Goal: Task Accomplishment & Management: Complete application form

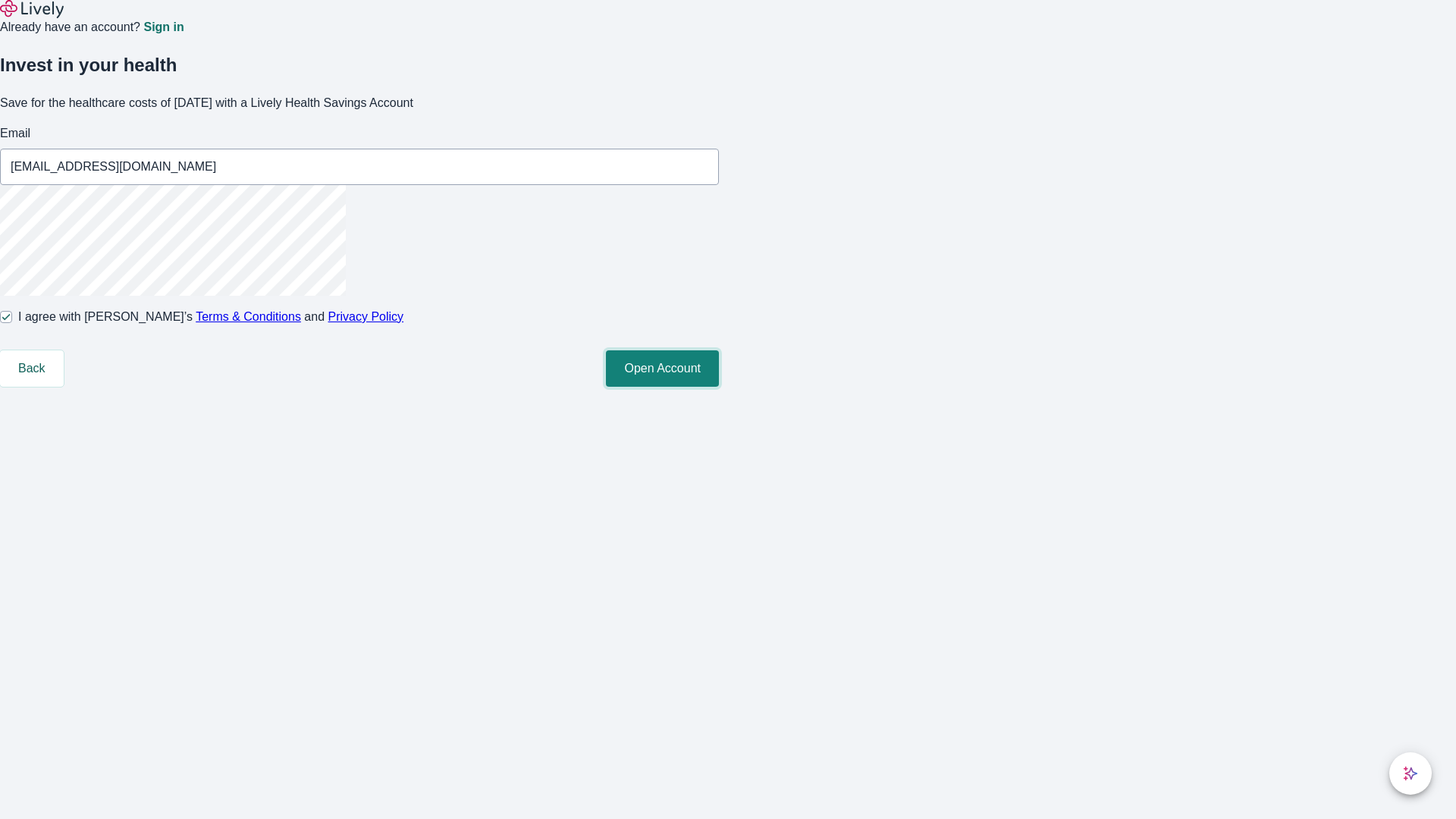
click at [719, 387] on button "Open Account" at bounding box center [662, 368] width 113 height 37
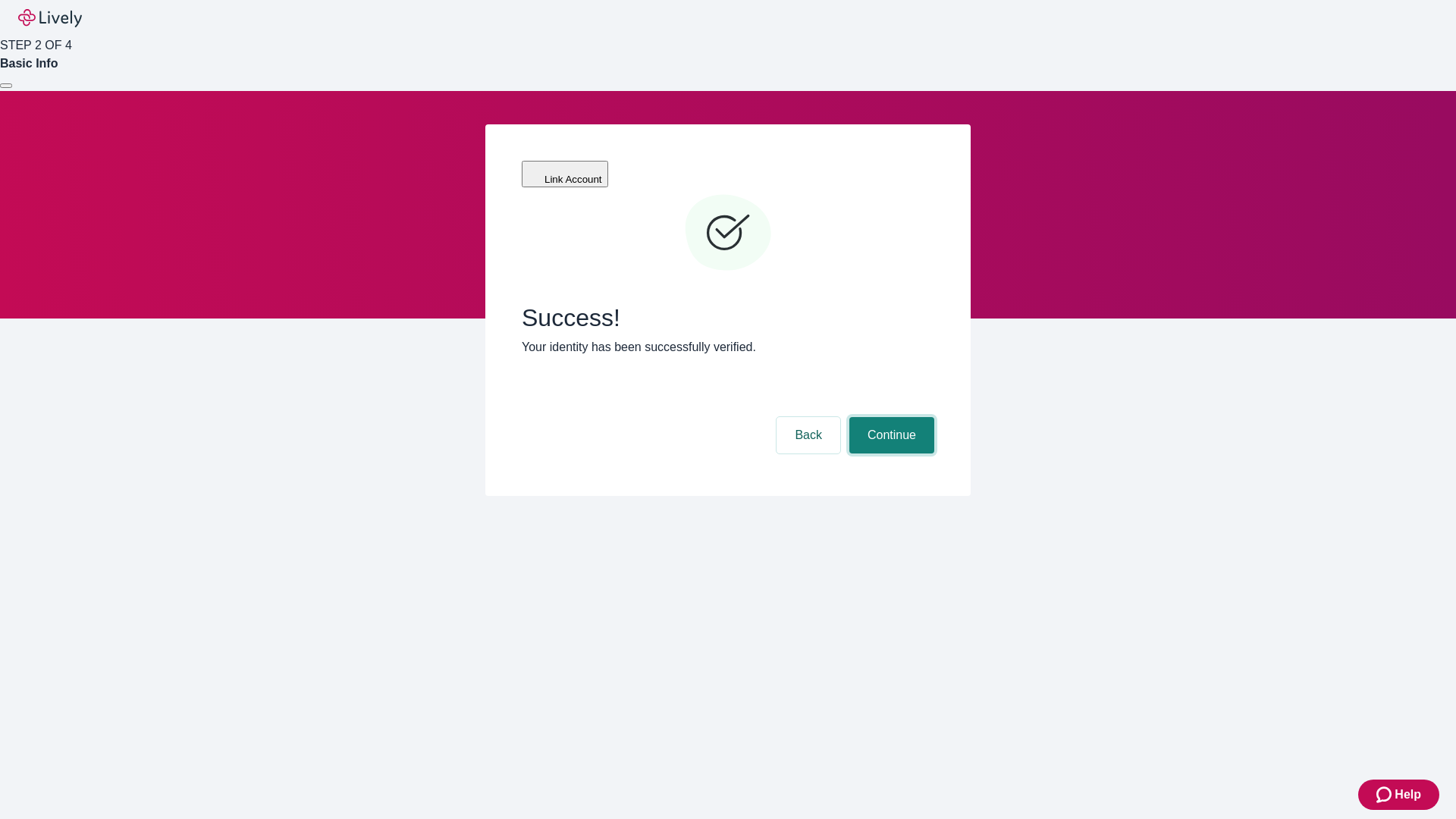
click at [889, 417] on button "Continue" at bounding box center [891, 435] width 85 height 37
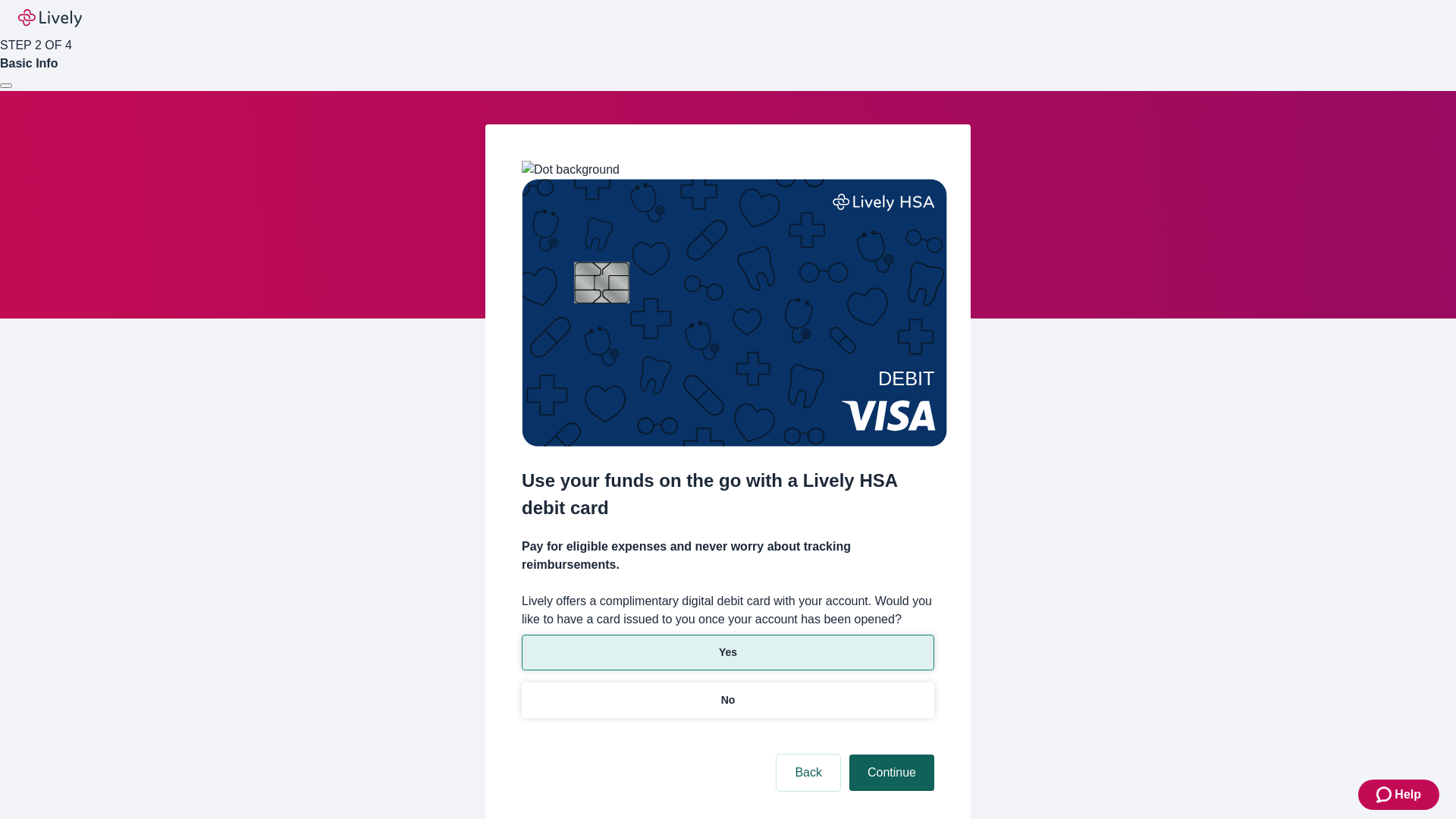
click at [727, 645] on p "Yes" at bounding box center [727, 652] width 18 height 16
click at [889, 755] on button "Continue" at bounding box center [891, 773] width 85 height 37
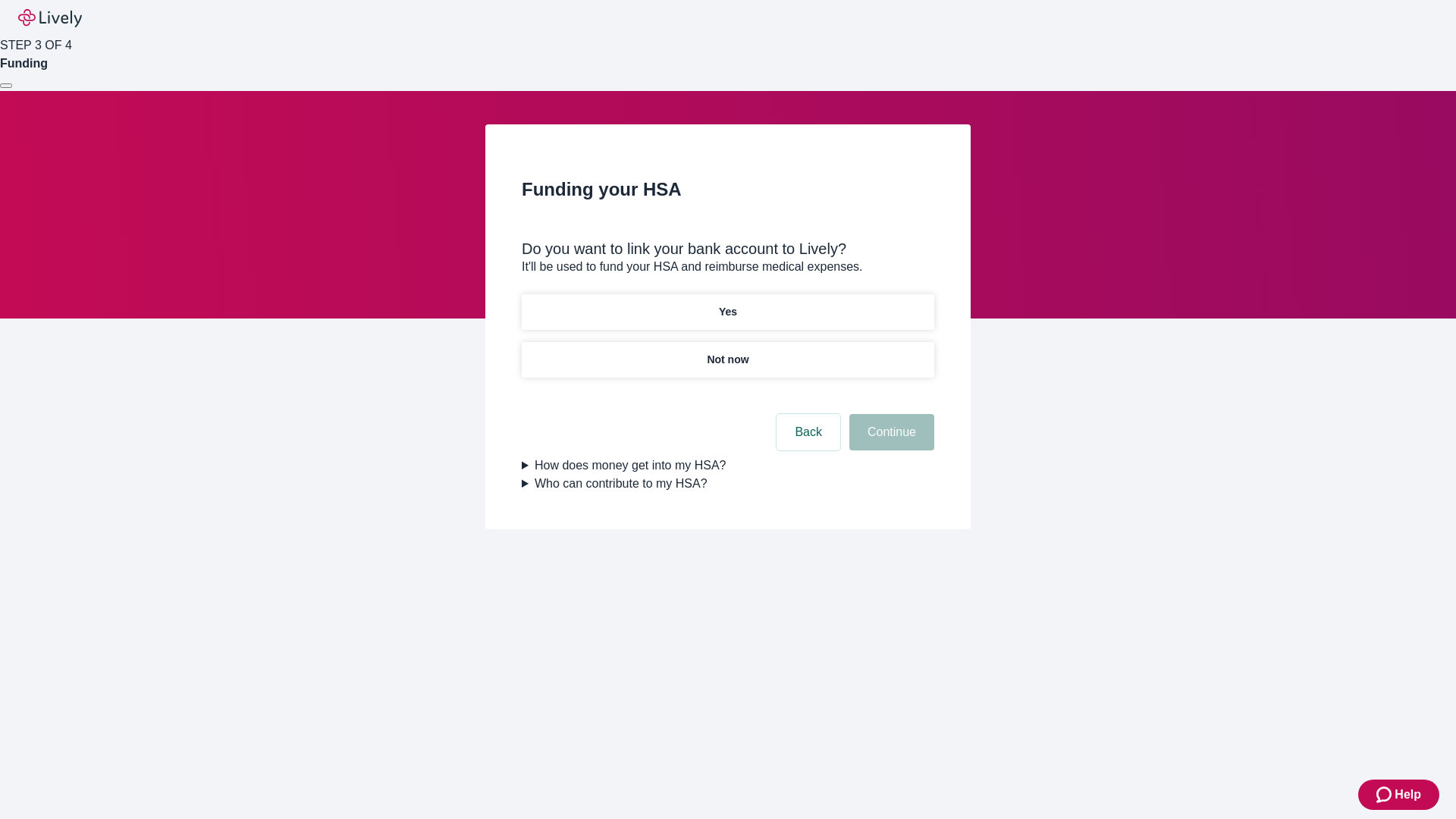
click at [727, 352] on p "Not now" at bounding box center [727, 360] width 42 height 16
click at [889, 441] on button "Continue" at bounding box center [891, 433] width 85 height 37
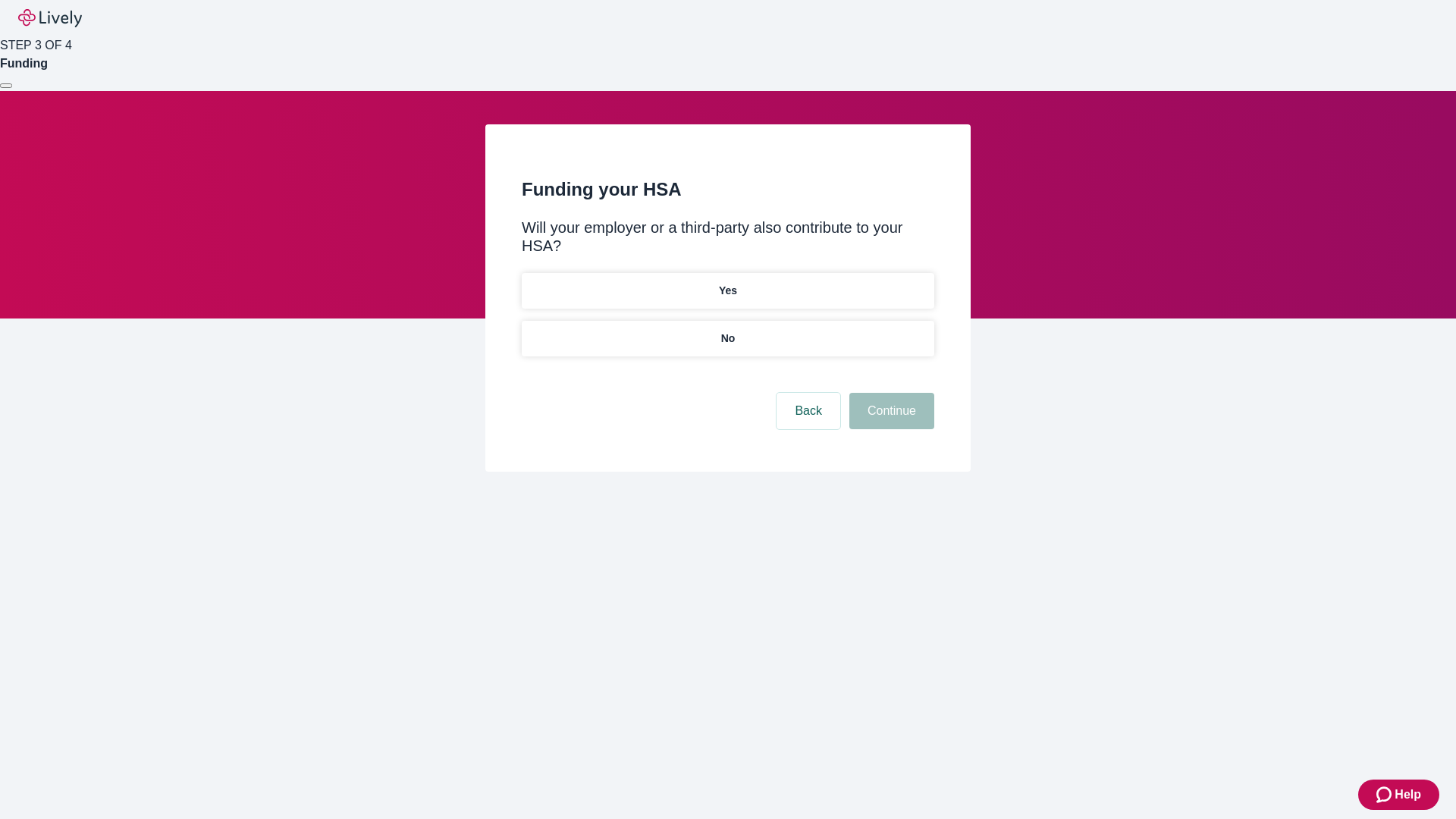
click at [727, 331] on p "No" at bounding box center [728, 339] width 15 height 16
click at [889, 393] on button "Continue" at bounding box center [891, 411] width 85 height 37
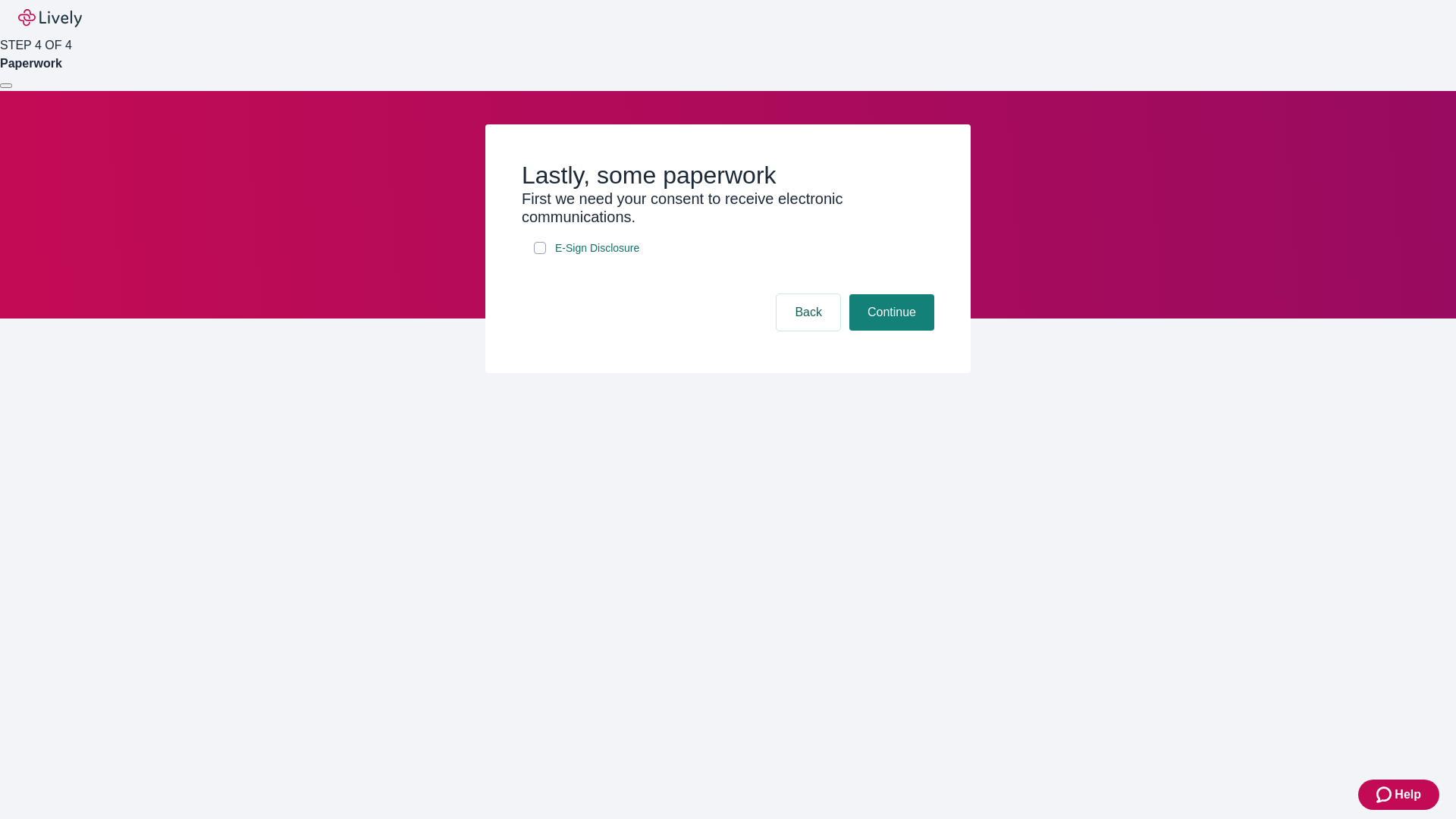
click at [540, 254] on input "E-Sign Disclosure" at bounding box center [540, 248] width 12 height 12
checkbox input "true"
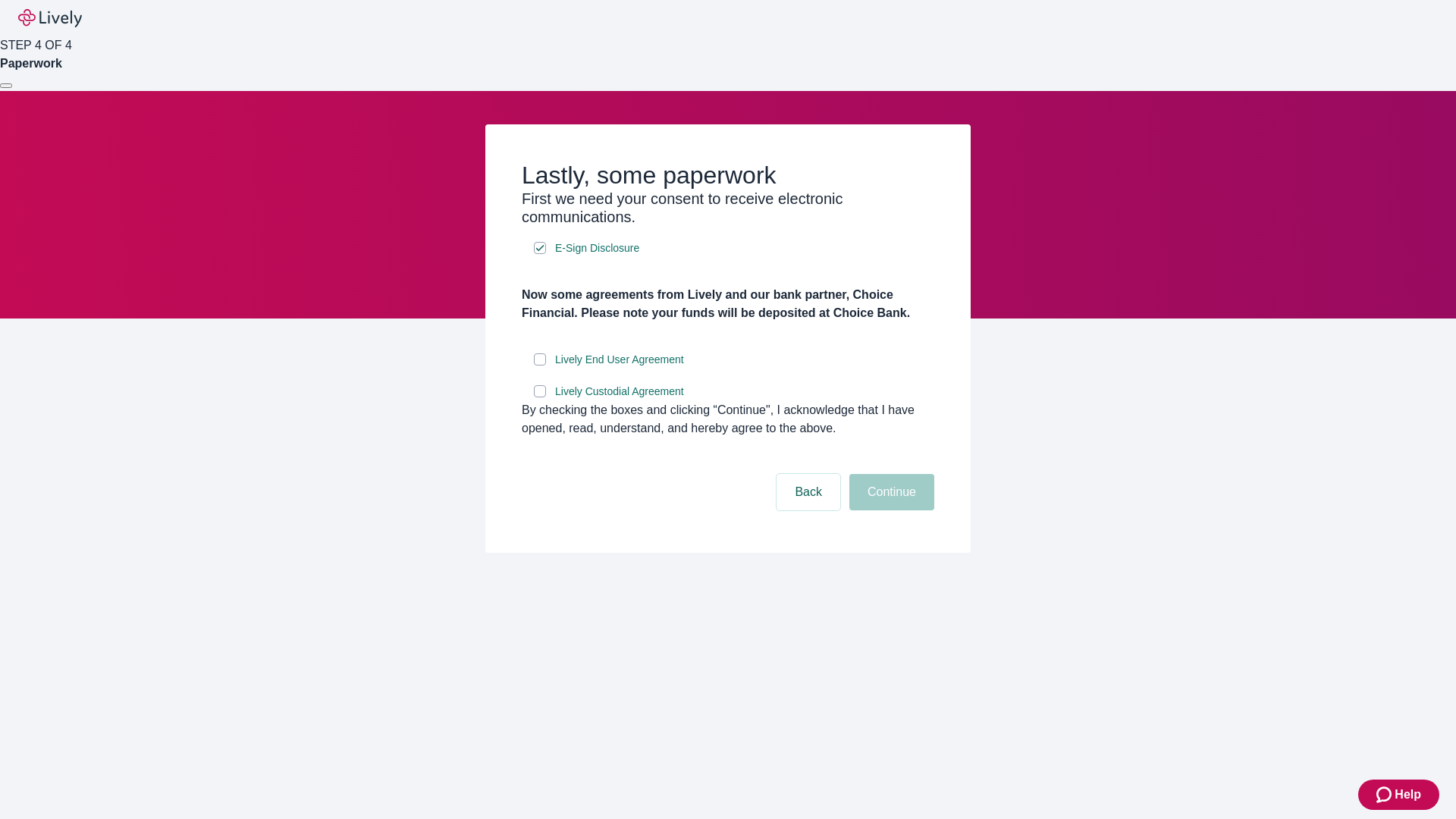
click at [540, 366] on input "Lively End User Agreement" at bounding box center [540, 360] width 12 height 12
checkbox input "true"
click at [540, 398] on input "Lively Custodial Agreement" at bounding box center [540, 392] width 12 height 12
checkbox input "true"
click at [889, 510] on button "Continue" at bounding box center [891, 492] width 85 height 37
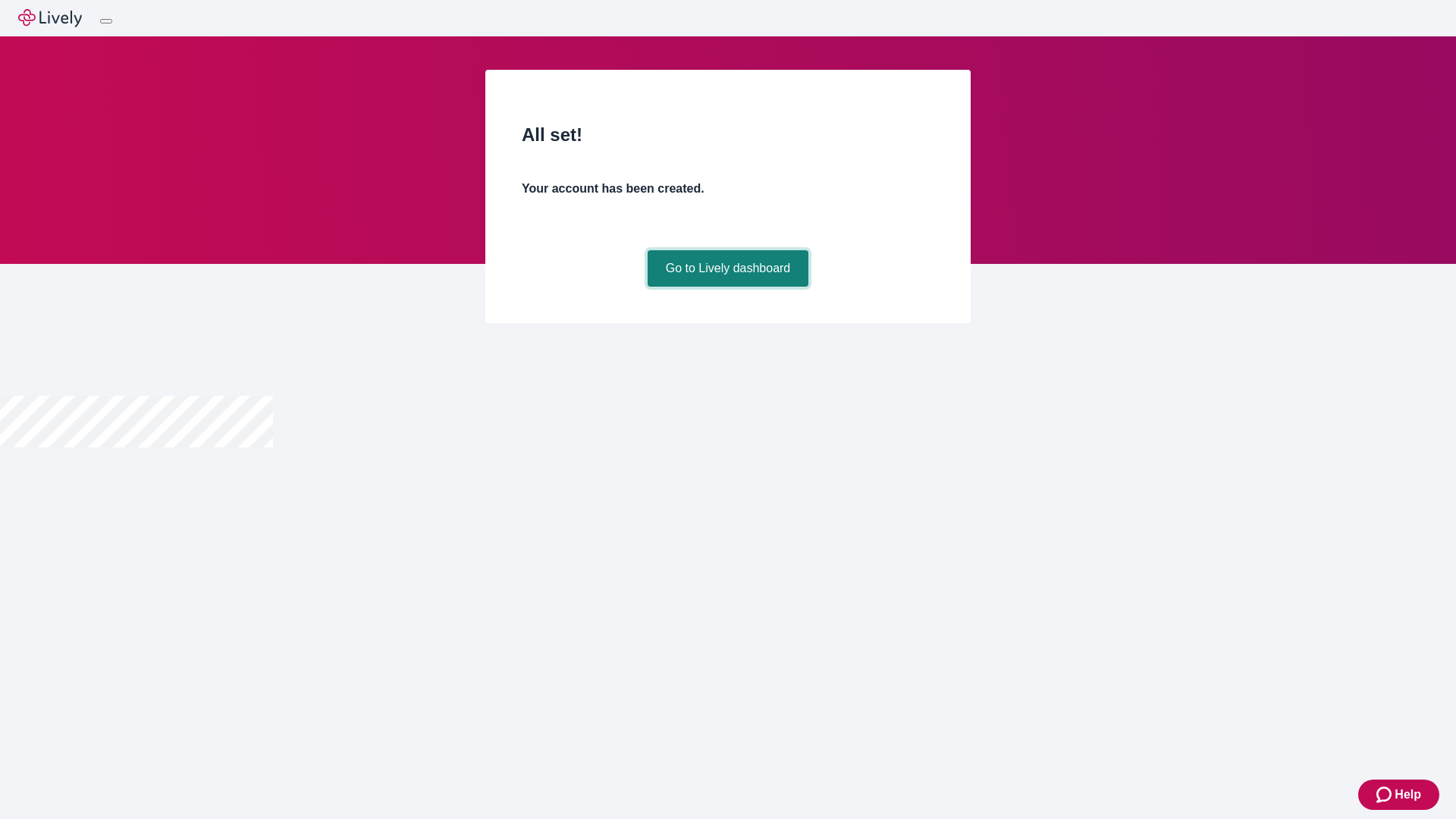
click at [727, 286] on link "Go to Lively dashboard" at bounding box center [728, 268] width 161 height 37
